Goal: Check status: Check status

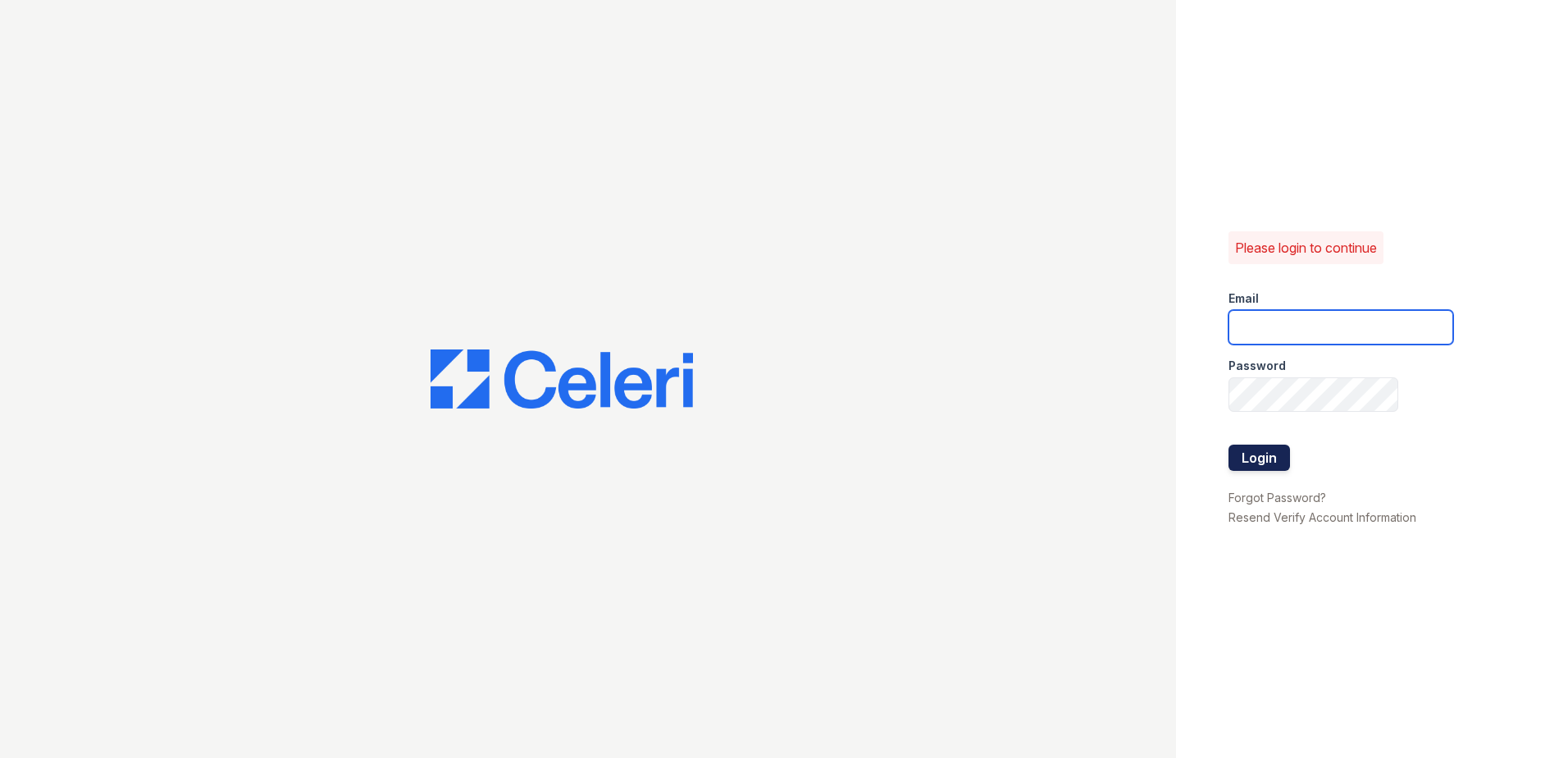
type input "[EMAIL_ADDRESS][DOMAIN_NAME]"
click at [1279, 460] on button "Login" at bounding box center [1259, 458] width 61 height 27
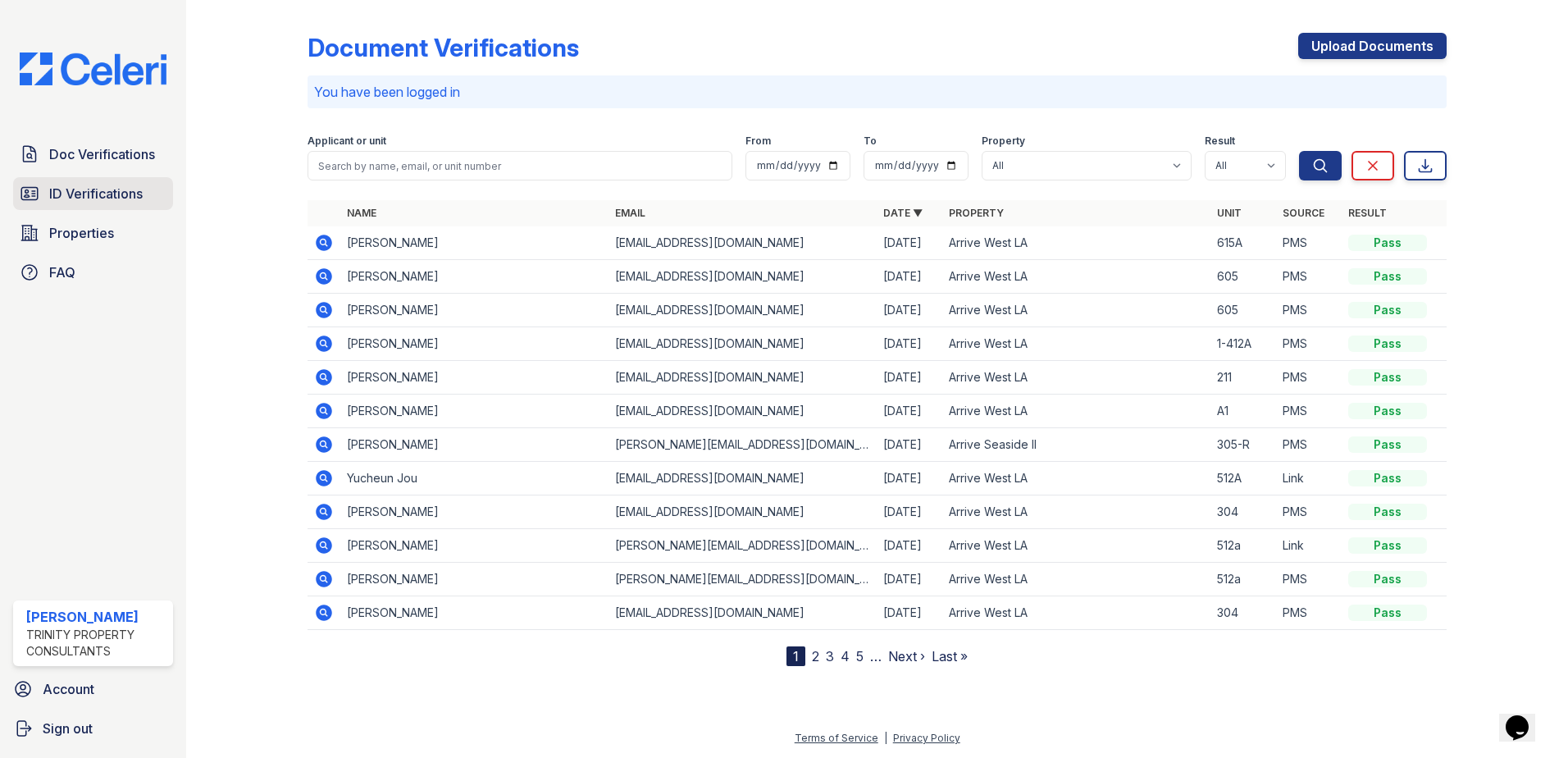
click at [116, 209] on link "ID Verifications" at bounding box center [93, 194] width 160 height 33
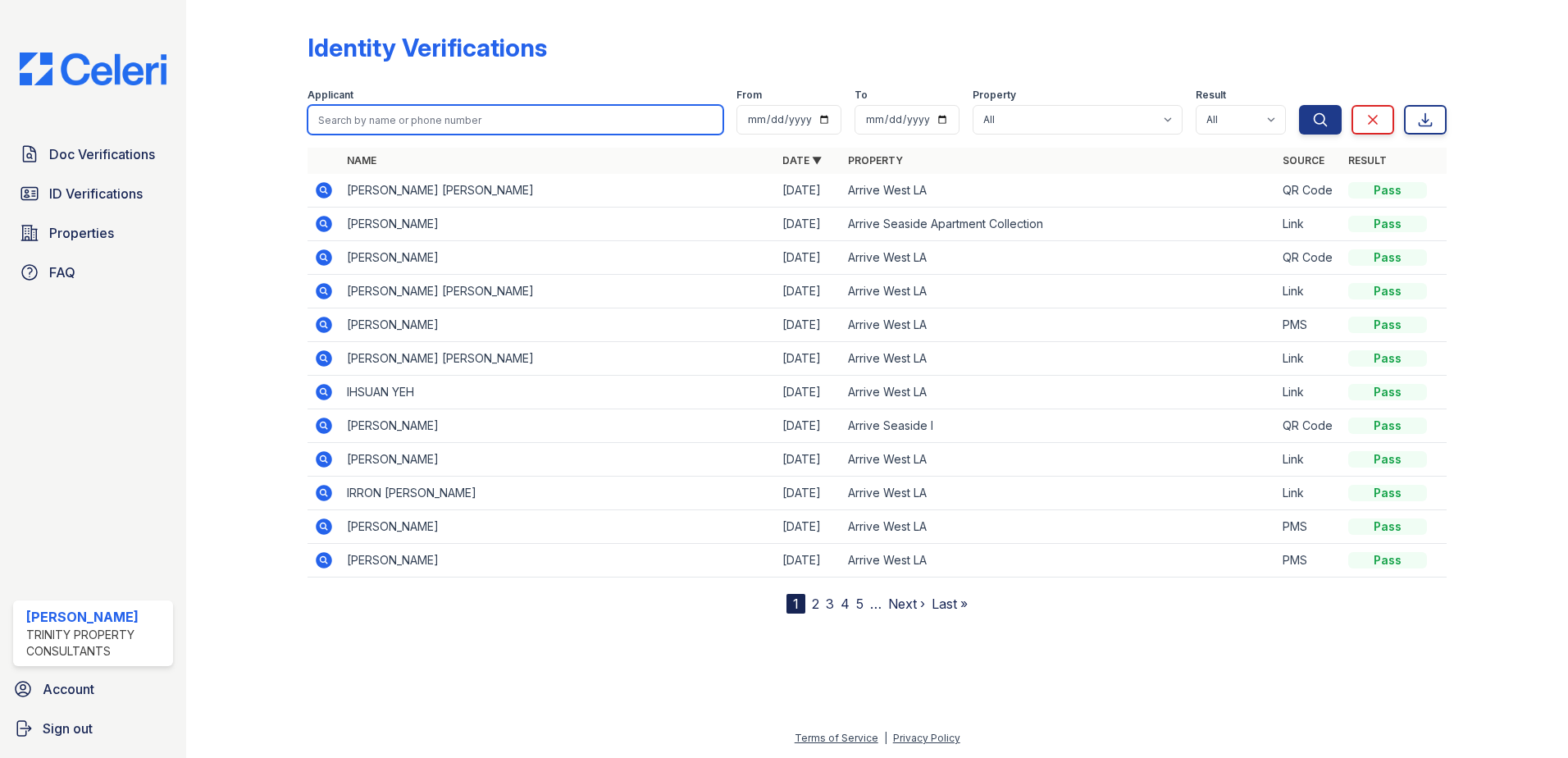
click at [477, 117] on input "search" at bounding box center [515, 120] width 416 height 30
type input "joseph"
click at [1299, 105] on button "Search" at bounding box center [1320, 120] width 43 height 30
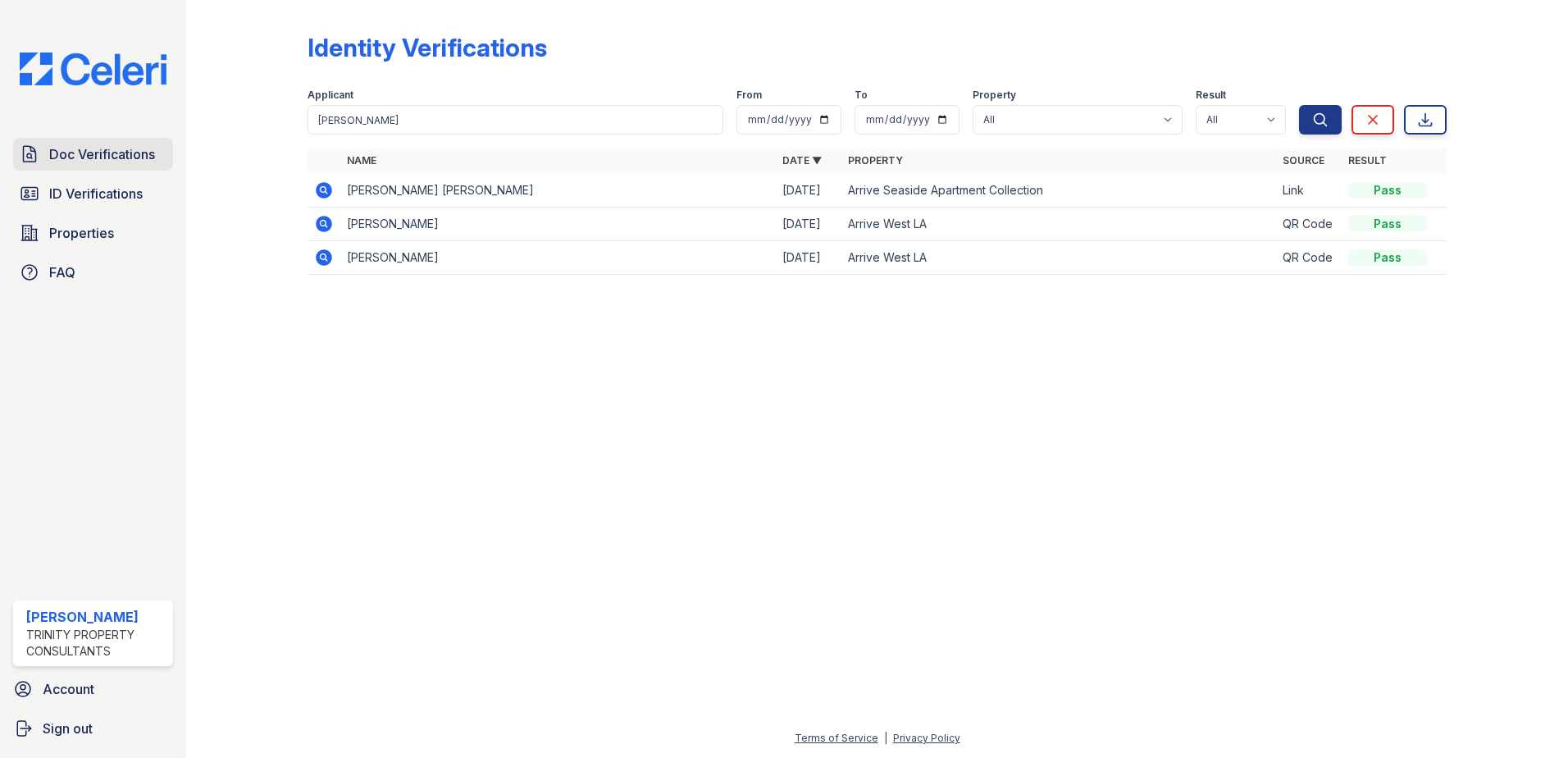
click at [130, 162] on span "Doc Verifications" at bounding box center [102, 154] width 106 height 20
